Goal: Information Seeking & Learning: Learn about a topic

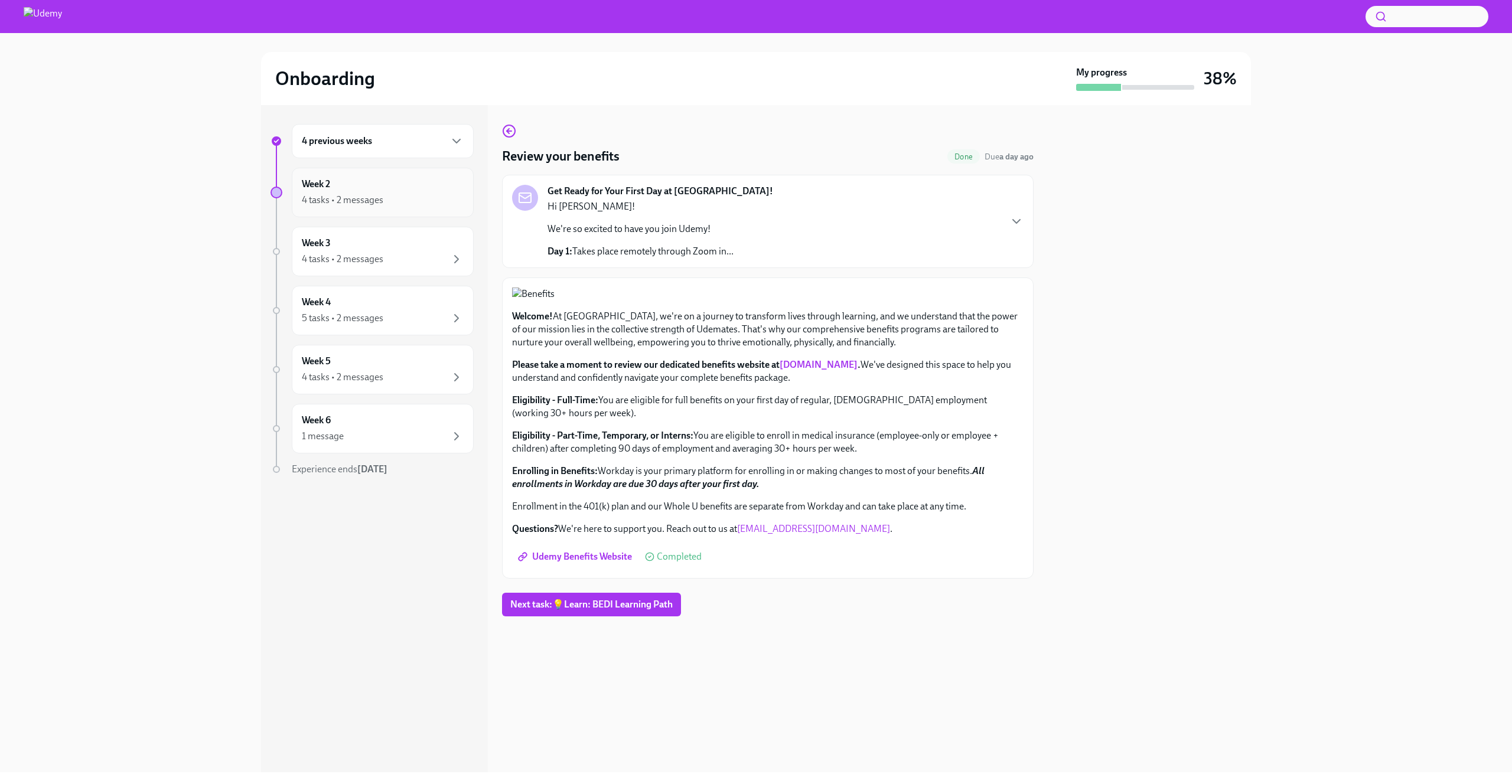
click at [395, 210] on div "Week 2 4 tasks • 2 messages" at bounding box center [383, 192] width 182 height 49
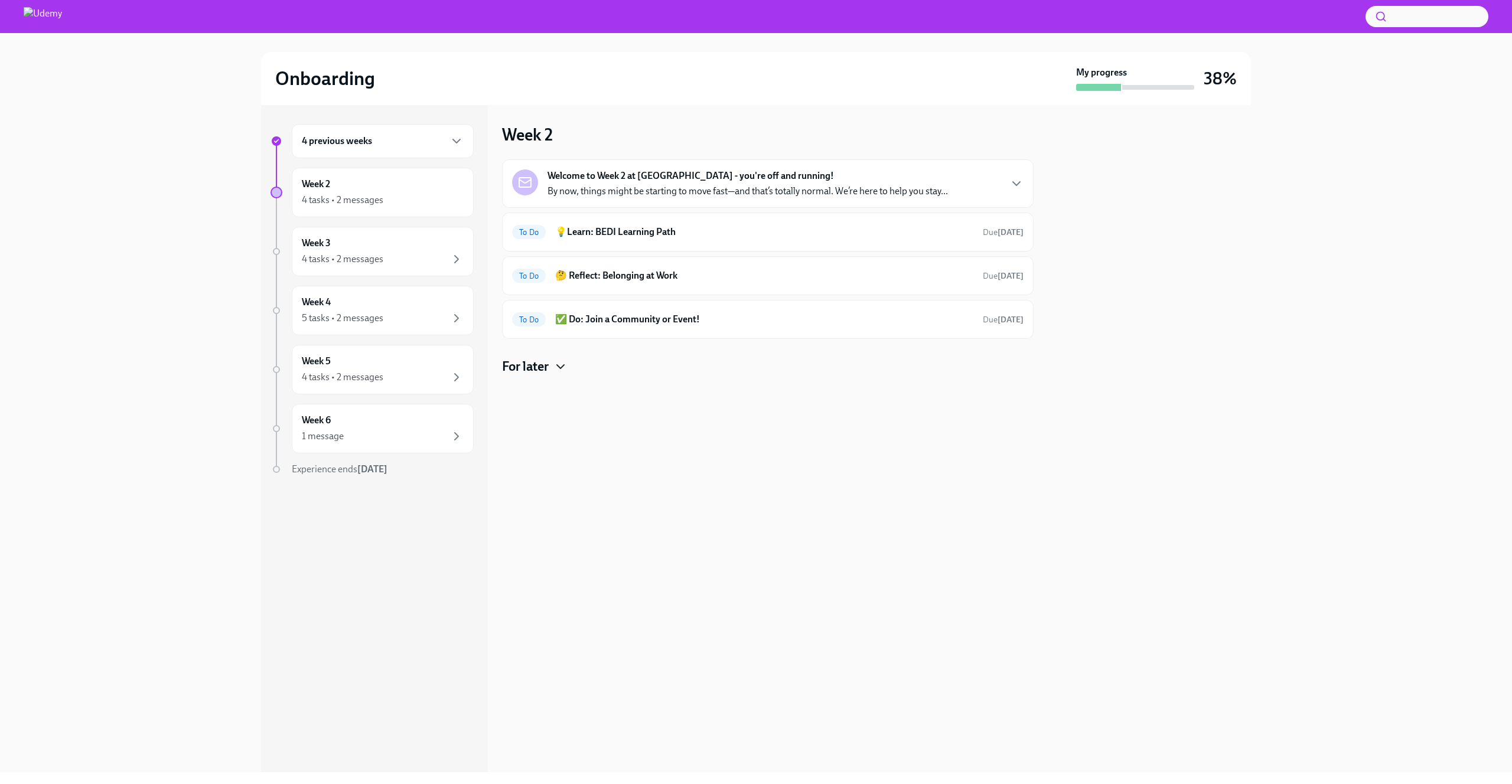
click at [567, 360] on icon "button" at bounding box center [561, 367] width 14 height 14
click at [755, 242] on div "To Do 💡Learn: BEDI Learning Path Due [DATE]" at bounding box center [767, 232] width 531 height 39
click at [623, 236] on h6 "💡Learn: BEDI Learning Path" at bounding box center [763, 231] width 418 height 13
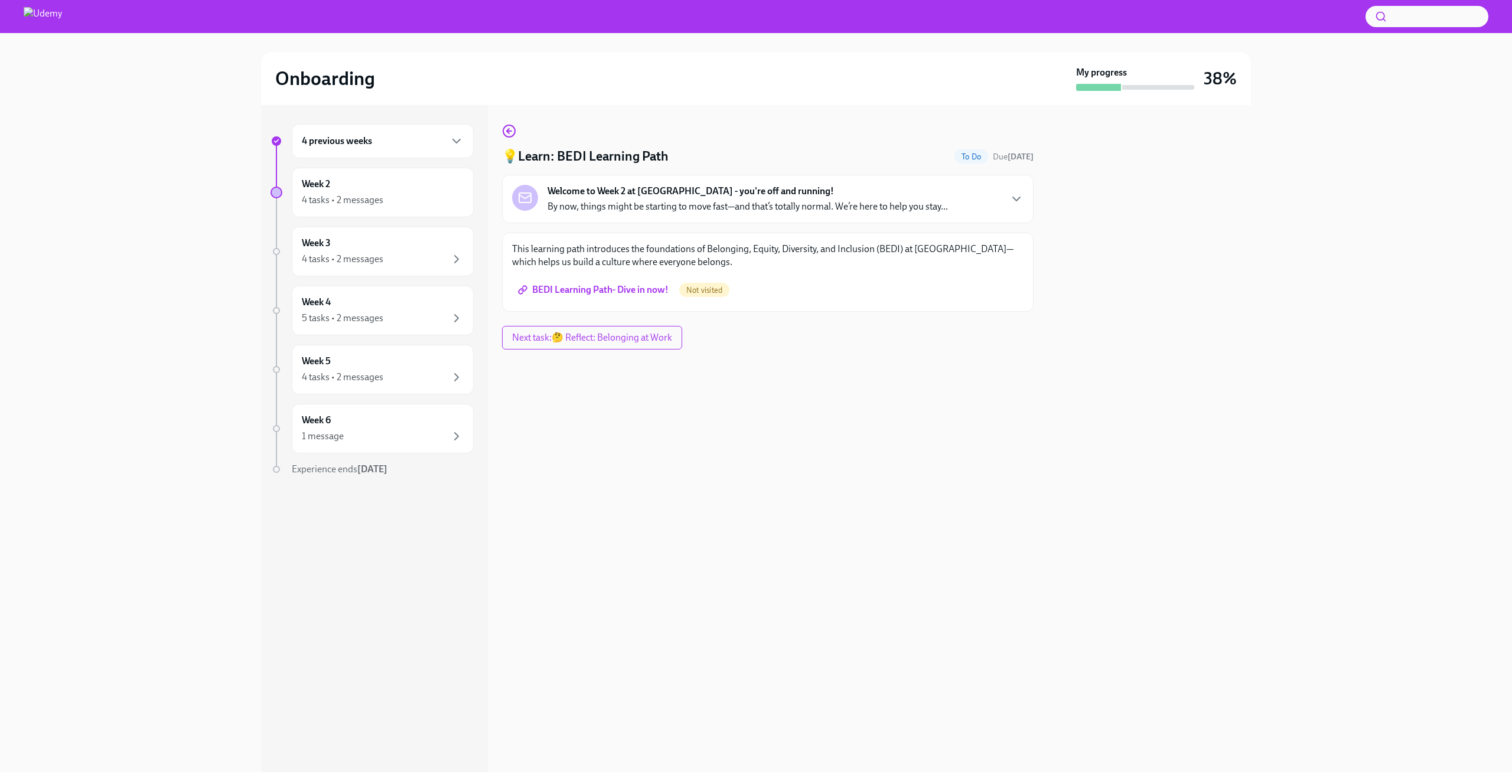
click at [594, 286] on span "BEDI Learning Path- Dive in now!" at bounding box center [594, 290] width 149 height 12
click at [1015, 207] on icon "button" at bounding box center [1016, 199] width 14 height 14
